Goal: Browse casually: Explore the website without a specific task or goal

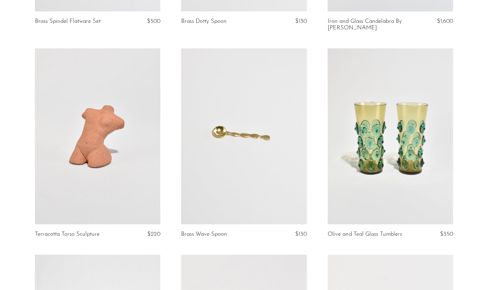
scroll to position [2301, 0]
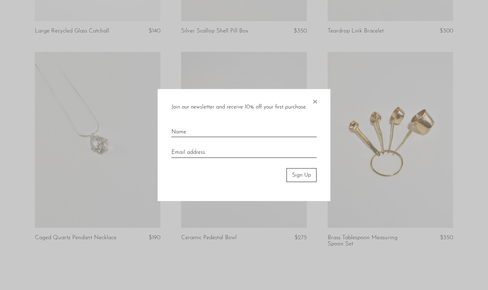
click at [316, 101] on span "×" at bounding box center [314, 100] width 7 height 22
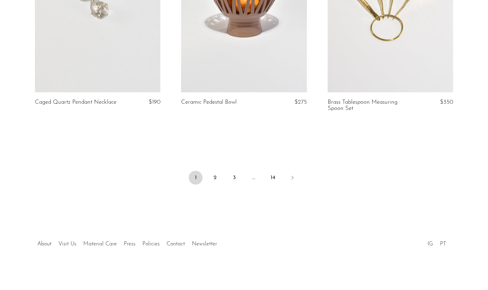
scroll to position [2439, 0]
click at [216, 176] on link "2" at bounding box center [215, 178] width 14 height 14
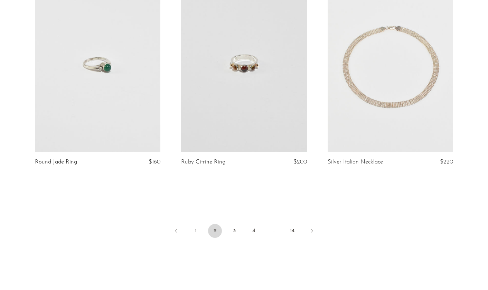
scroll to position [2402, 0]
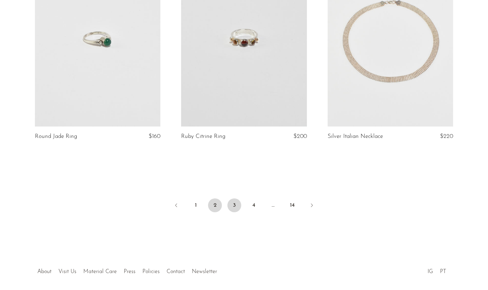
click at [233, 207] on link "3" at bounding box center [234, 205] width 14 height 14
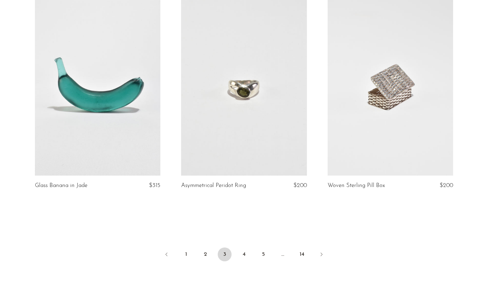
scroll to position [2370, 0]
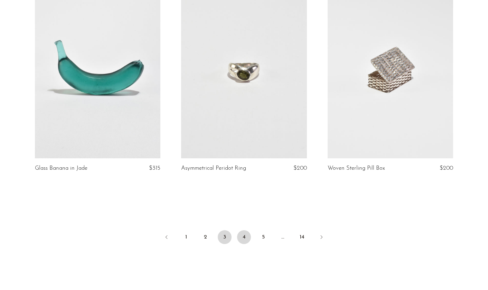
click at [242, 232] on link "4" at bounding box center [244, 237] width 14 height 14
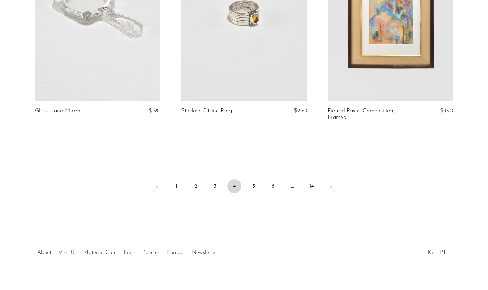
scroll to position [2433, 0]
click at [253, 180] on link "5" at bounding box center [254, 187] width 14 height 14
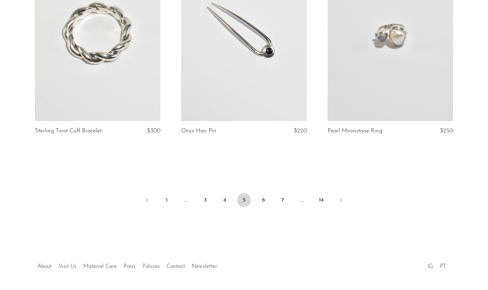
scroll to position [2414, 0]
click at [264, 199] on link "6" at bounding box center [263, 200] width 14 height 14
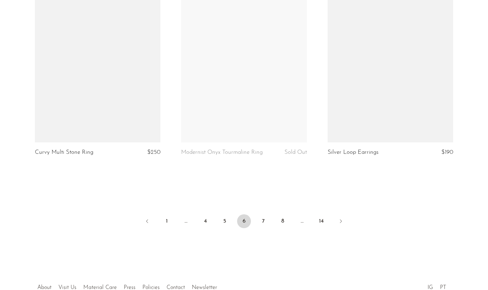
scroll to position [2373, 0]
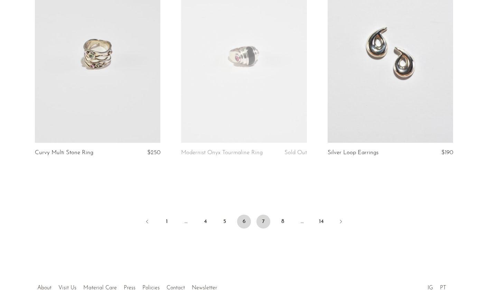
click at [261, 225] on link "7" at bounding box center [263, 221] width 14 height 14
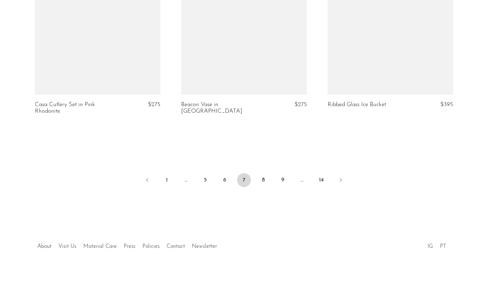
scroll to position [2439, 0]
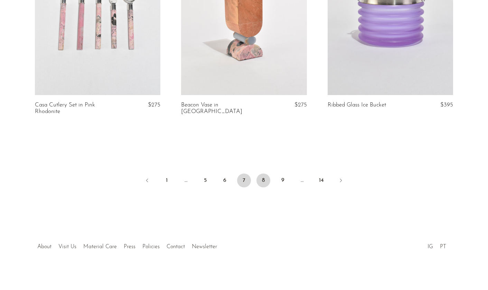
click at [262, 179] on link "8" at bounding box center [263, 180] width 14 height 14
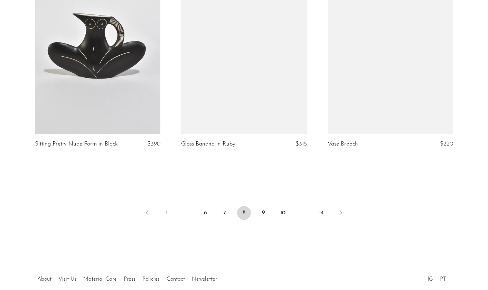
scroll to position [2385, 0]
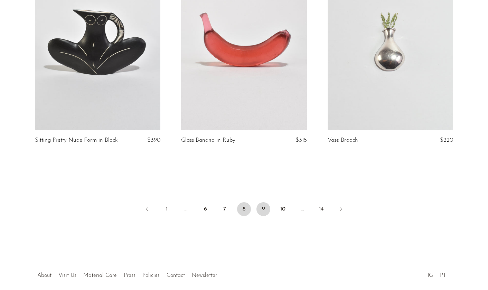
click at [263, 208] on link "9" at bounding box center [263, 209] width 14 height 14
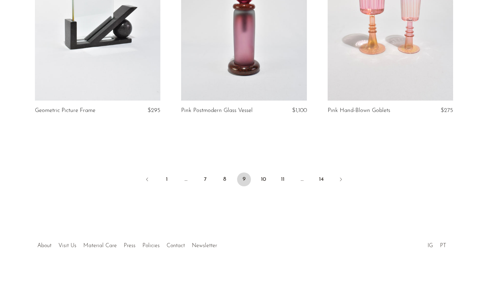
scroll to position [2415, 0]
click at [264, 179] on link "10" at bounding box center [263, 180] width 14 height 14
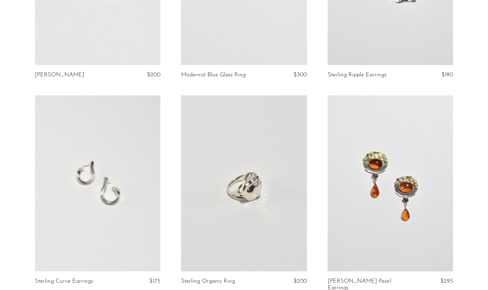
scroll to position [1432, 0]
